Goal: Task Accomplishment & Management: Use online tool/utility

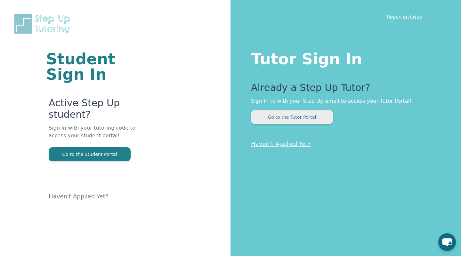
click at [277, 118] on button "Go to the Tutor Portal" at bounding box center [292, 117] width 82 height 14
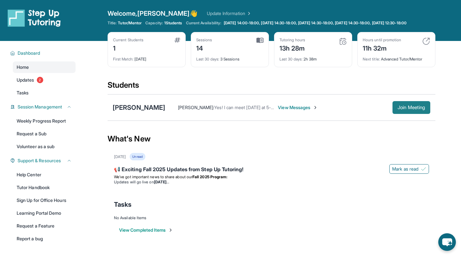
click at [398, 110] on span "Join Meeting" at bounding box center [412, 108] width 28 height 4
click at [410, 110] on span "Join Meeting" at bounding box center [412, 108] width 28 height 4
click at [410, 109] on button "Join Meeting" at bounding box center [412, 107] width 38 height 13
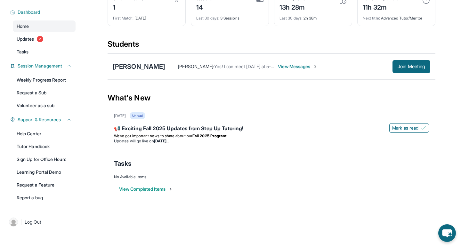
scroll to position [46, 0]
click at [43, 137] on link "Help Center" at bounding box center [44, 134] width 63 height 12
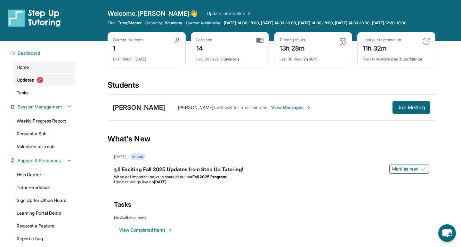
click at [56, 86] on link "Updates 2" at bounding box center [44, 80] width 63 height 12
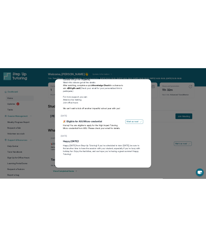
scroll to position [84, 0]
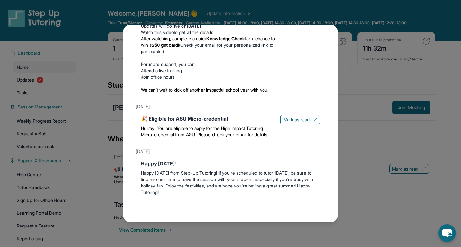
click at [98, 121] on div "Updates [DATE] 📢 Exciting Fall 2025 Updates from Step Up Tutoring! We’ve got im…" at bounding box center [230, 123] width 461 height 247
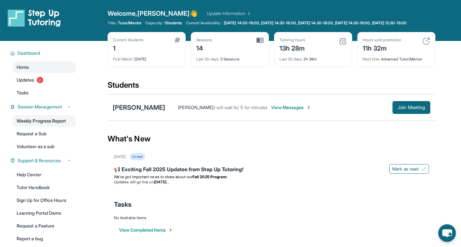
click at [54, 127] on link "Weekly Progress Report" at bounding box center [44, 121] width 63 height 12
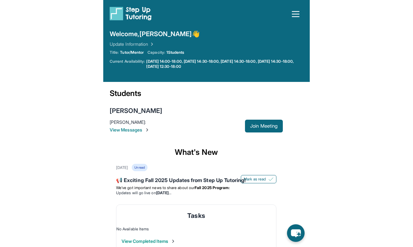
scroll to position [0, 0]
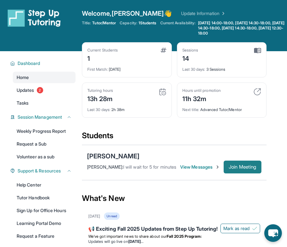
click at [252, 165] on span "Join Meeting" at bounding box center [243, 167] width 28 height 4
